Goal: Information Seeking & Learning: Check status

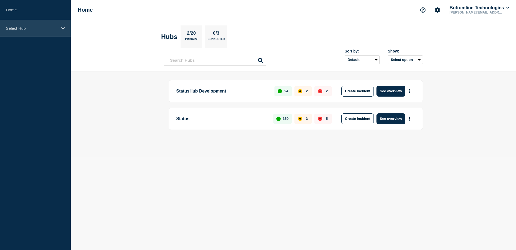
click at [63, 28] on icon at bounding box center [63, 28] width 4 height 2
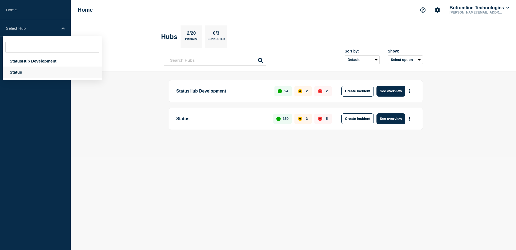
click at [18, 72] on div "Status" at bounding box center [52, 71] width 99 height 11
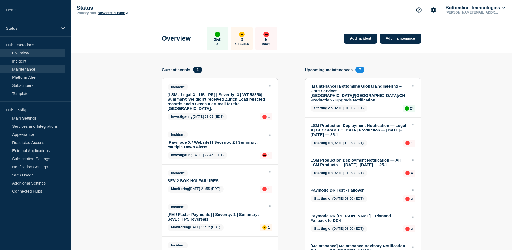
click at [27, 71] on link "Maintenance" at bounding box center [32, 69] width 65 height 8
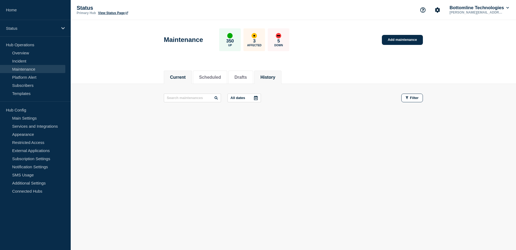
click at [275, 77] on button "History" at bounding box center [268, 77] width 15 height 5
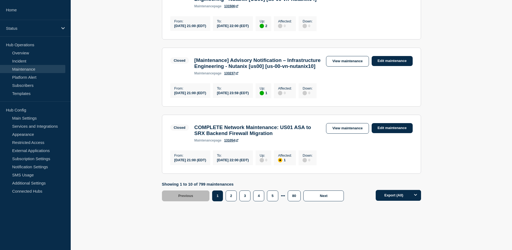
scroll to position [705, 0]
click at [234, 195] on button "2" at bounding box center [231, 195] width 11 height 11
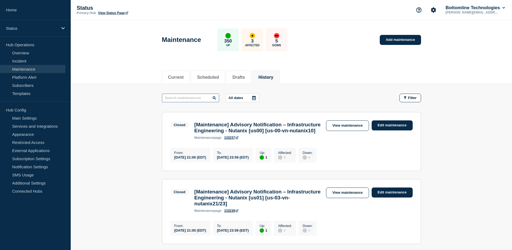
click at [191, 100] on input "text" at bounding box center [190, 97] width 57 height 9
paste input "Kubernete"
type input "Kubernete"
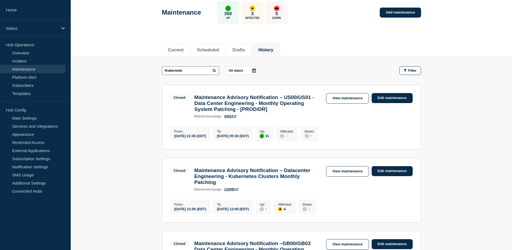
scroll to position [54, 0]
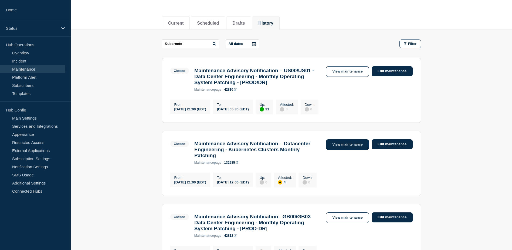
click at [349, 150] on link "View maintenance" at bounding box center [347, 144] width 43 height 11
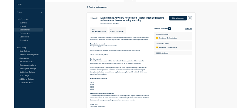
scroll to position [52, 0]
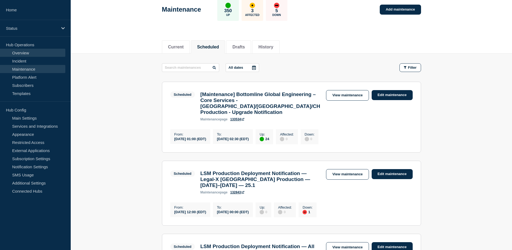
click at [25, 52] on link "Overview" at bounding box center [32, 53] width 65 height 8
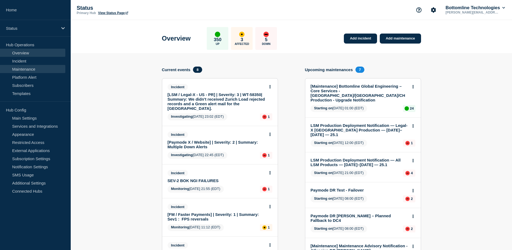
drag, startPoint x: 25, startPoint y: 70, endPoint x: 28, endPoint y: 69, distance: 2.9
click at [25, 70] on link "Maintenance" at bounding box center [32, 69] width 65 height 8
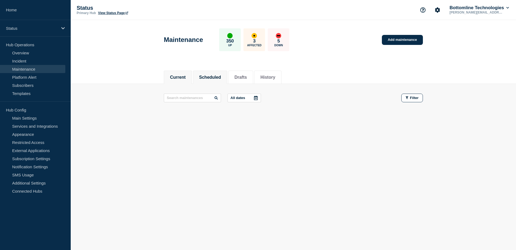
click at [212, 78] on button "Scheduled" at bounding box center [210, 77] width 22 height 5
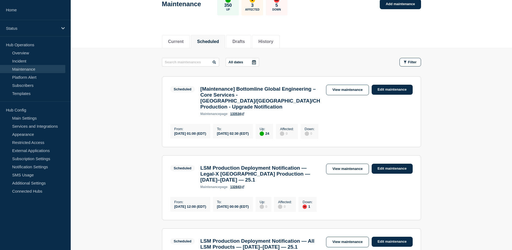
scroll to position [27, 0]
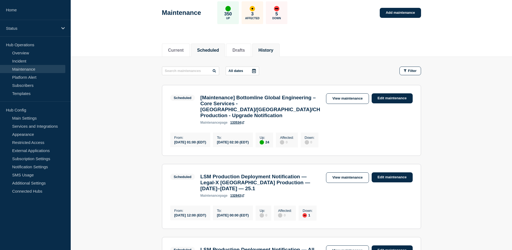
click at [271, 45] on li "History" at bounding box center [265, 49] width 27 height 13
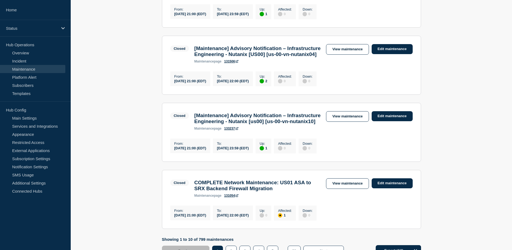
scroll to position [513, 0]
